Goal: Book appointment/travel/reservation

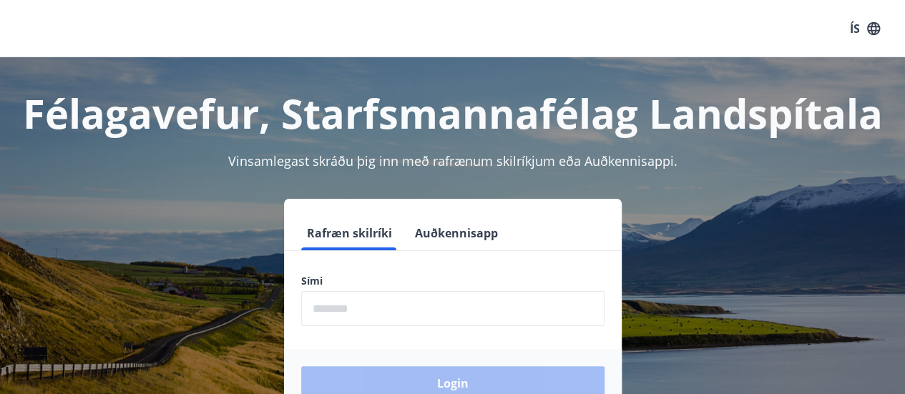
drag, startPoint x: 333, startPoint y: 313, endPoint x: 325, endPoint y: 316, distance: 9.1
click at [325, 315] on input "phone" at bounding box center [452, 308] width 303 height 35
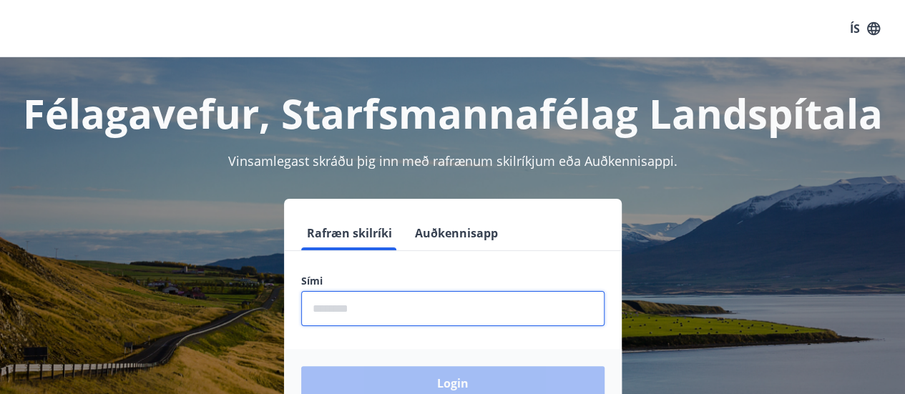
type input "********"
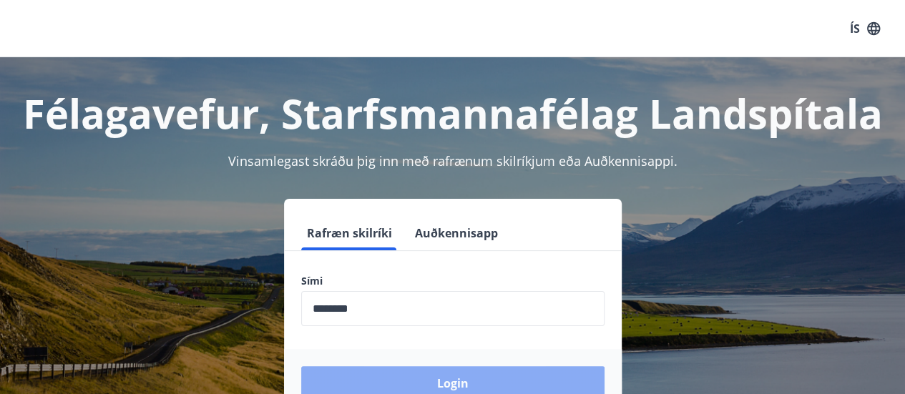
click at [394, 379] on button "Login" at bounding box center [452, 383] width 303 height 34
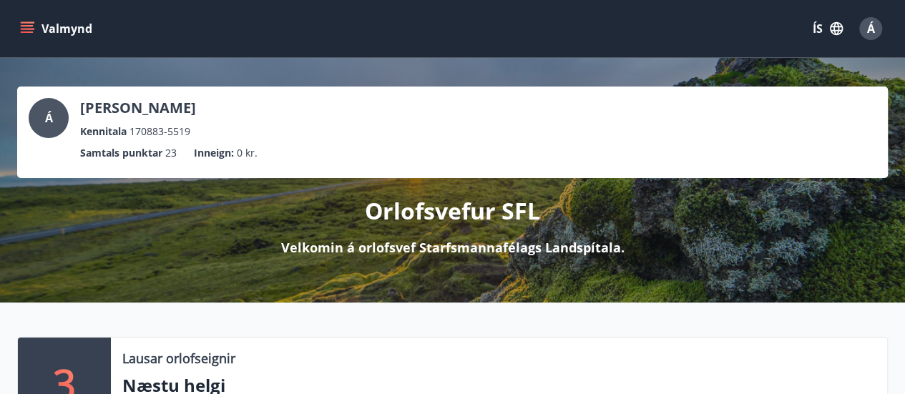
click at [26, 23] on icon "menu" at bounding box center [29, 22] width 16 height 1
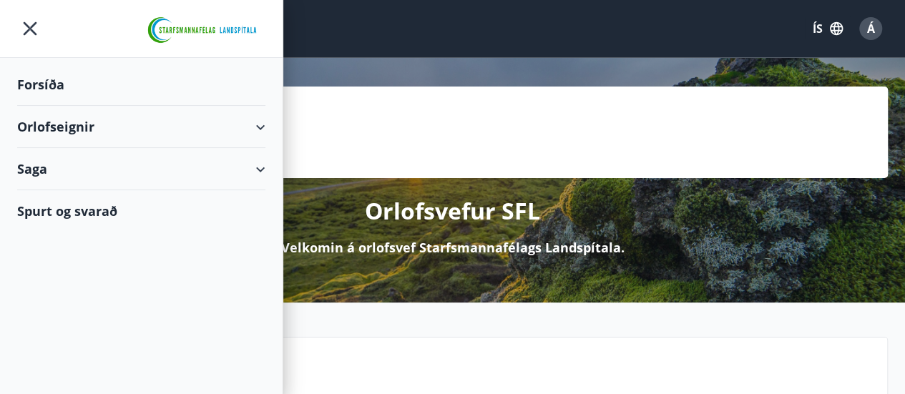
click at [76, 135] on div "Orlofseignir" at bounding box center [141, 127] width 248 height 42
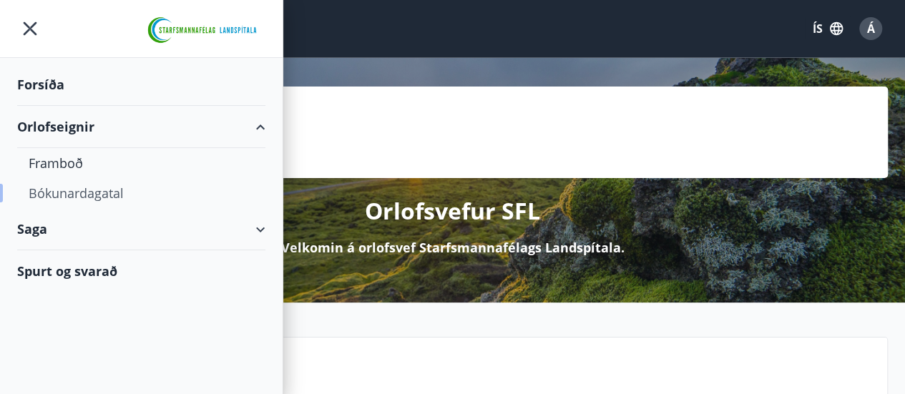
click at [82, 192] on div "Bókunardagatal" at bounding box center [141, 193] width 225 height 30
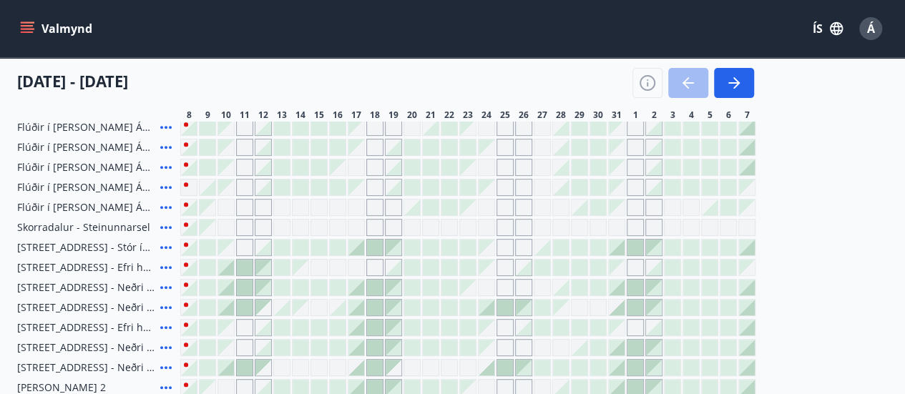
scroll to position [143, 0]
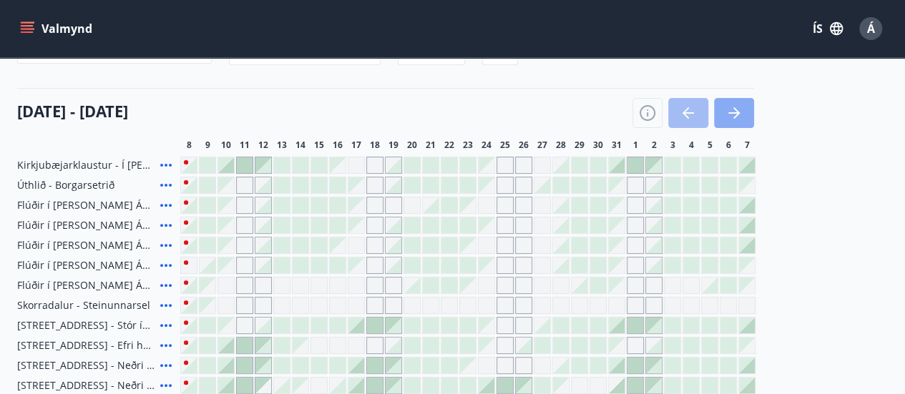
click at [724, 117] on button "button" at bounding box center [734, 113] width 40 height 30
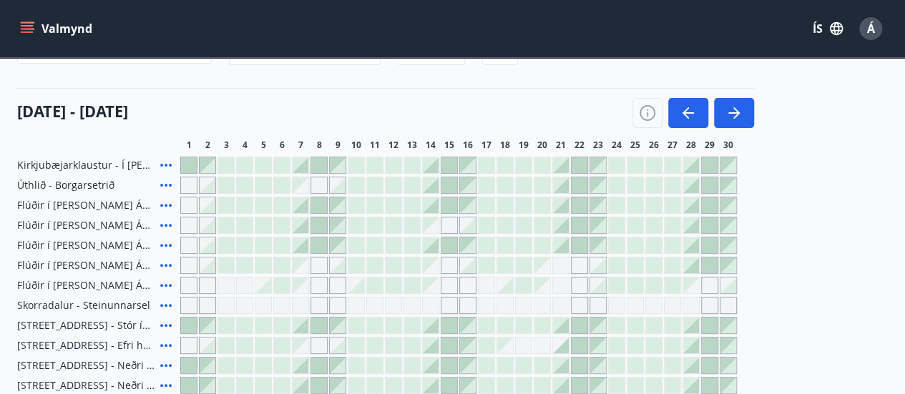
click at [163, 205] on icon at bounding box center [165, 205] width 17 height 17
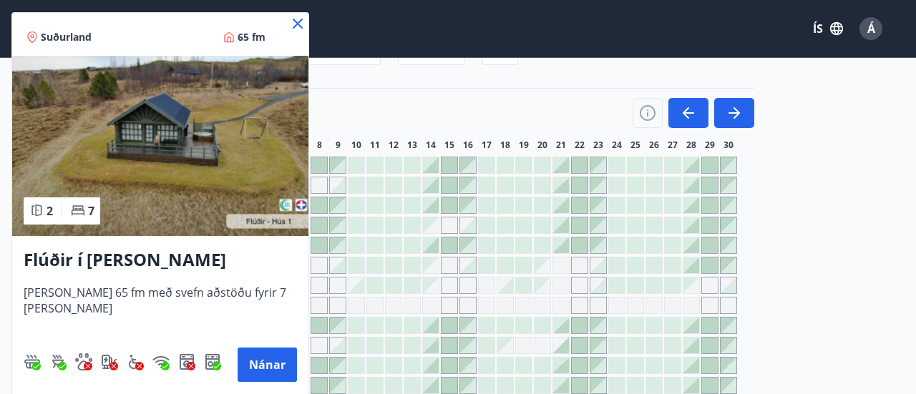
click at [299, 25] on icon at bounding box center [298, 24] width 10 height 10
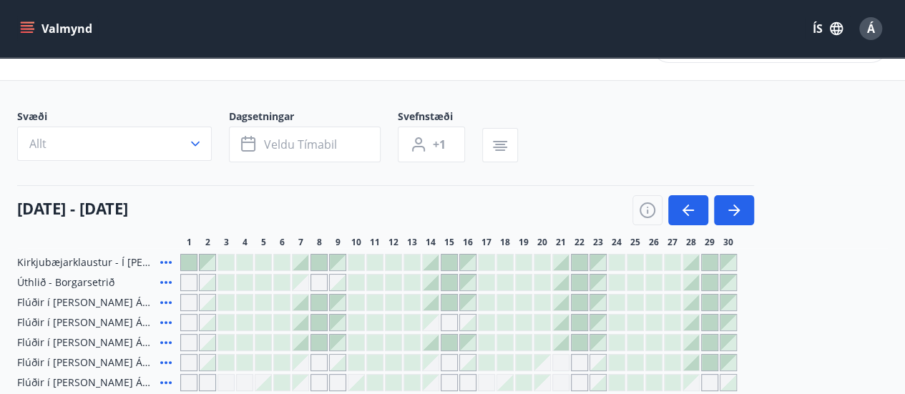
scroll to position [0, 0]
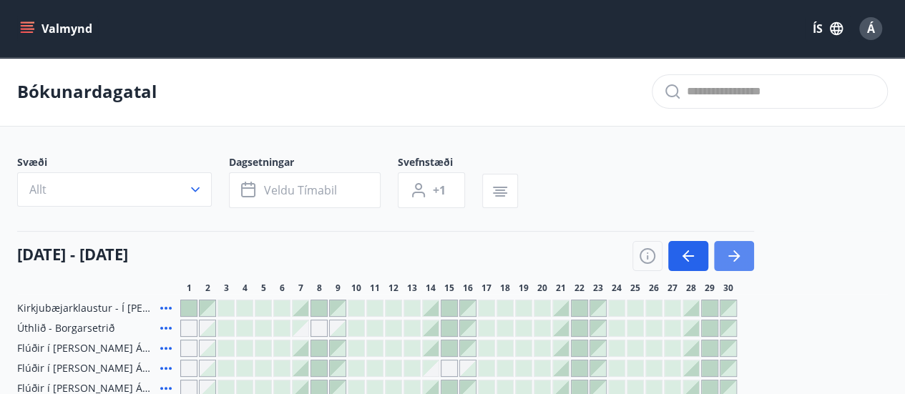
click at [745, 261] on button "button" at bounding box center [734, 256] width 40 height 30
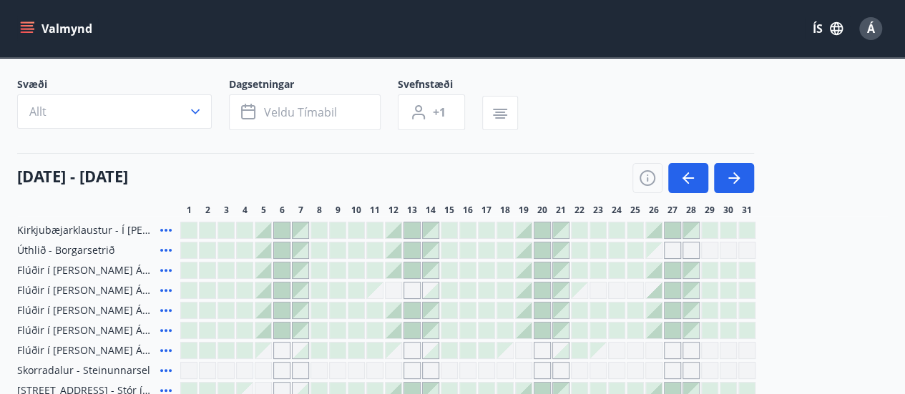
scroll to position [72, 0]
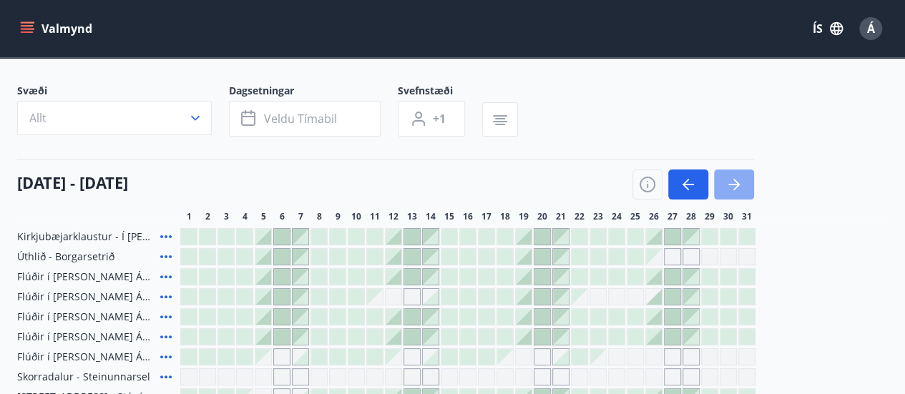
click at [736, 182] on icon "button" at bounding box center [734, 184] width 17 height 17
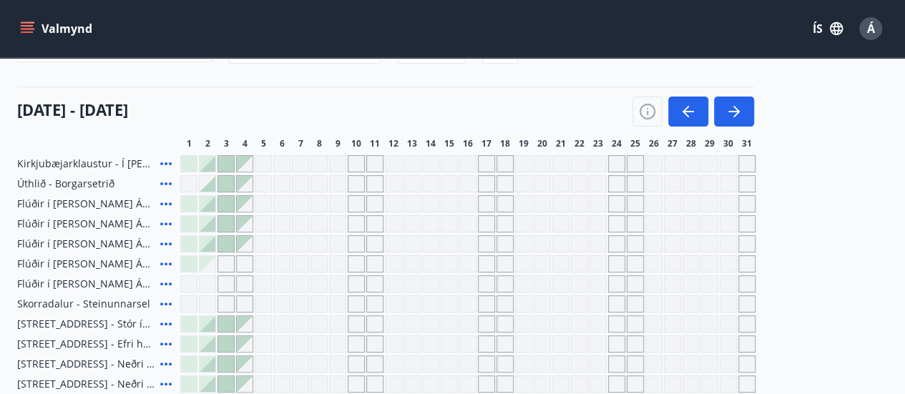
scroll to position [215, 0]
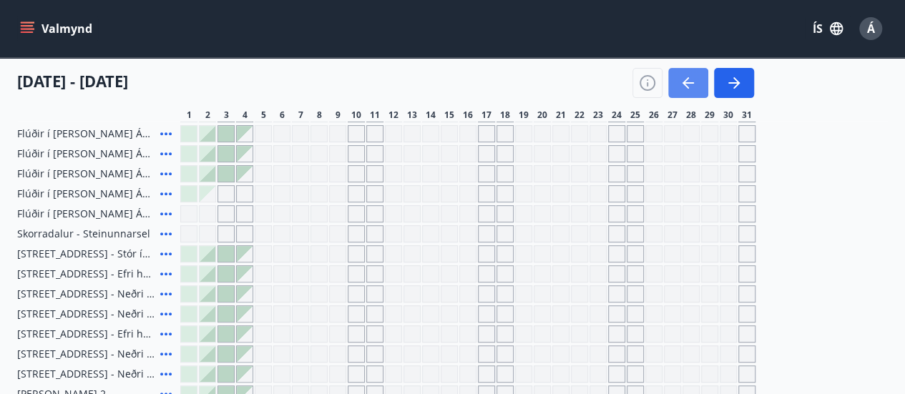
click at [689, 84] on icon "button" at bounding box center [688, 82] width 17 height 17
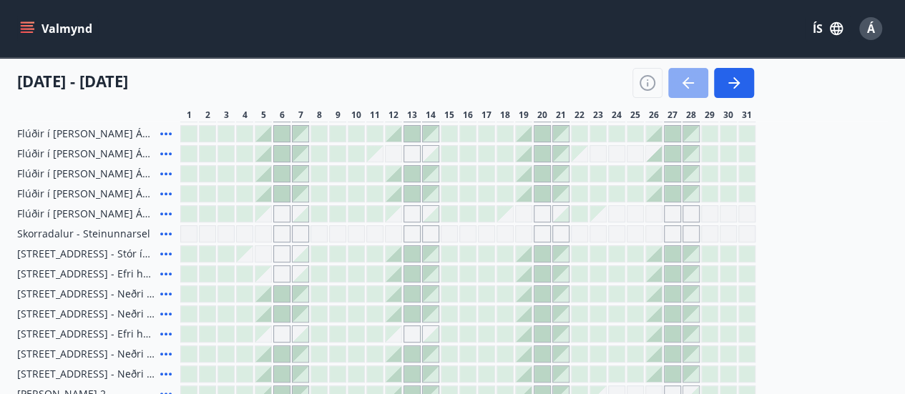
click at [703, 88] on button "button" at bounding box center [688, 83] width 40 height 30
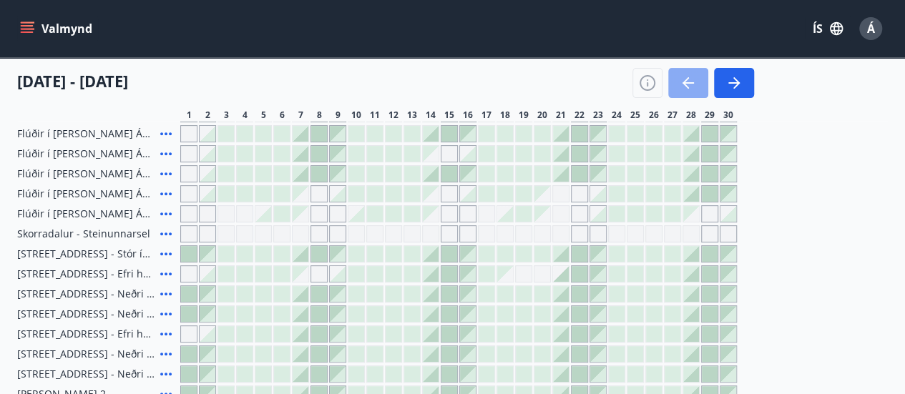
click at [703, 88] on button "button" at bounding box center [688, 83] width 40 height 30
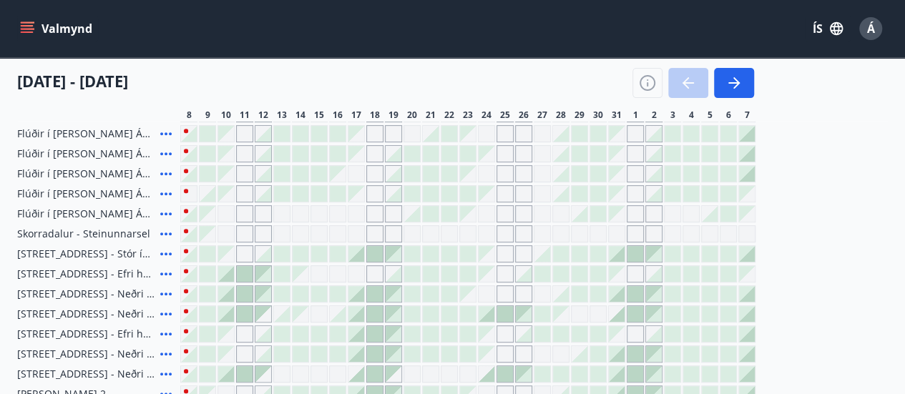
scroll to position [286, 0]
